Goal: Information Seeking & Learning: Compare options

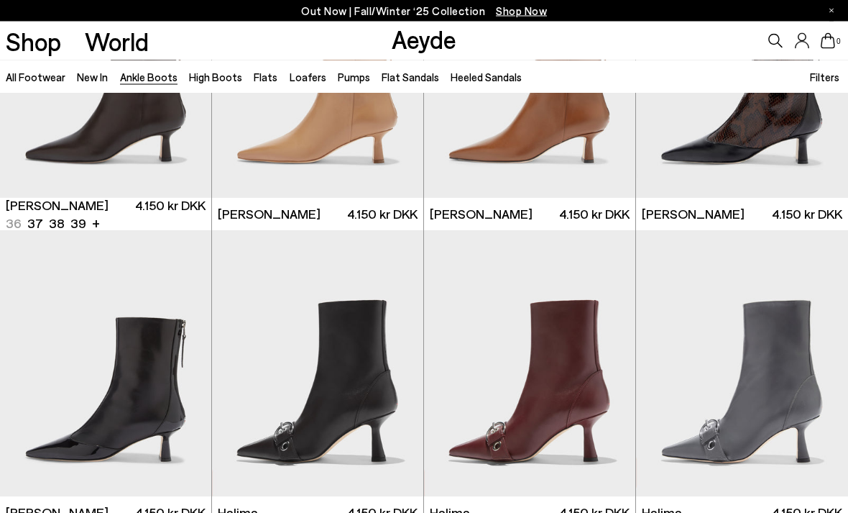
scroll to position [2857, 0]
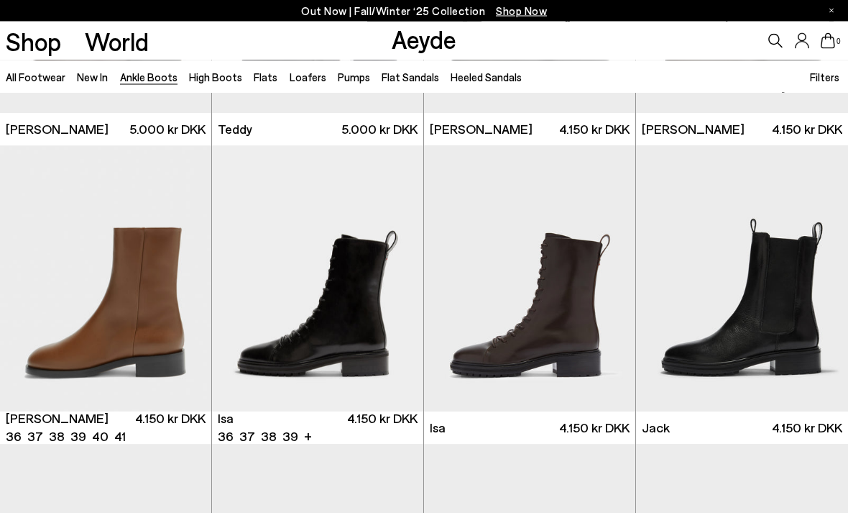
scroll to position [4123, 0]
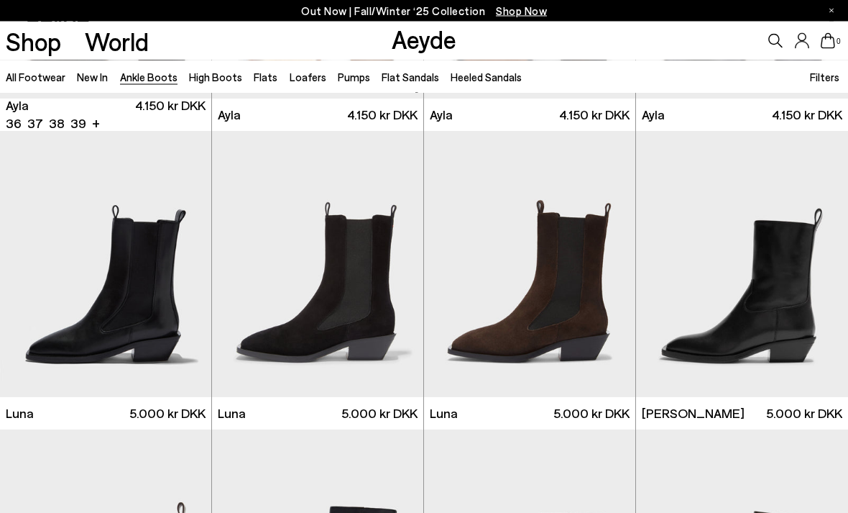
scroll to position [3541, 0]
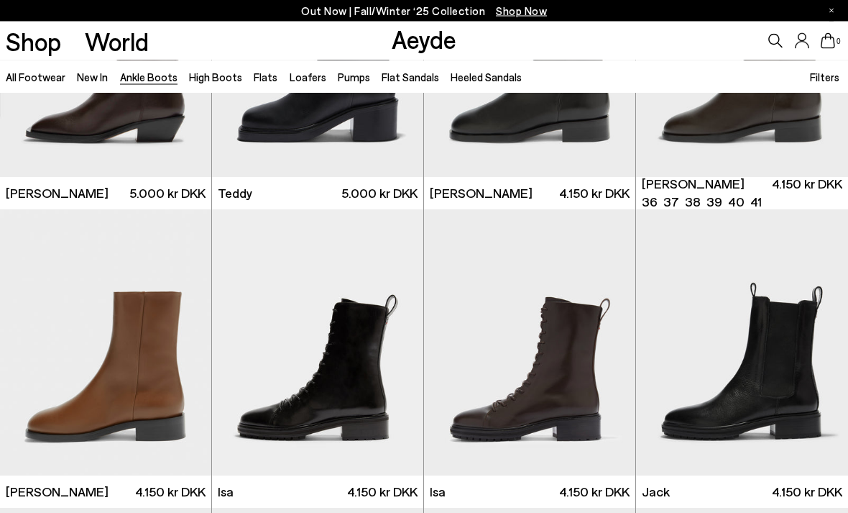
scroll to position [4059, 0]
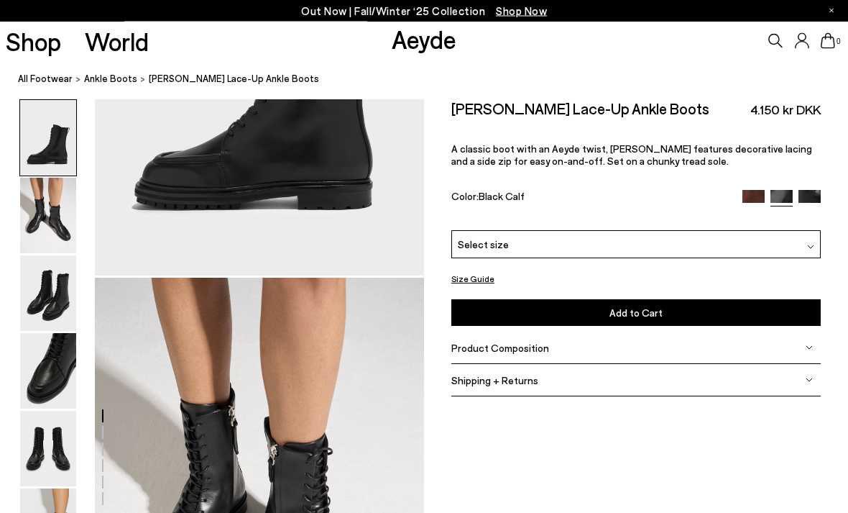
scroll to position [264, 0]
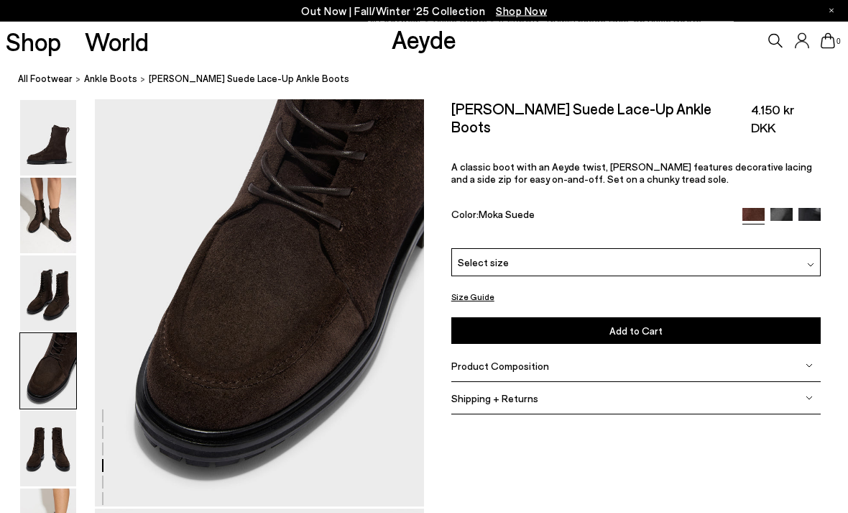
scroll to position [1290, 0]
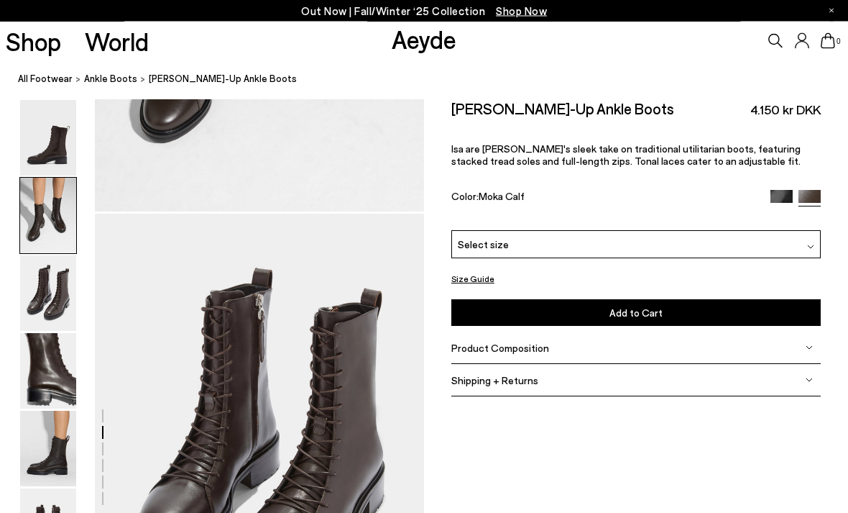
scroll to position [764, 0]
